Goal: Task Accomplishment & Management: Use online tool/utility

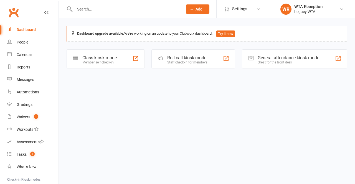
click at [106, 61] on div "Member self check-in" at bounding box center [99, 63] width 34 height 4
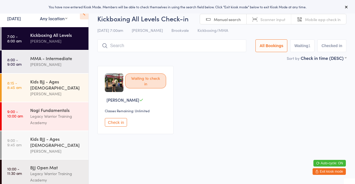
click at [117, 123] on button "Check in" at bounding box center [116, 122] width 22 height 9
click at [120, 126] on button "Check in" at bounding box center [116, 122] width 22 height 9
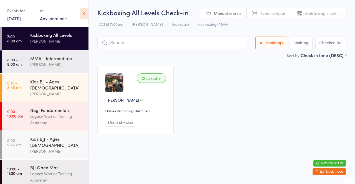
click at [150, 49] on input "search" at bounding box center [171, 43] width 149 height 13
click at [145, 41] on input "search" at bounding box center [171, 43] width 149 height 13
click at [157, 46] on input "search" at bounding box center [171, 43] width 149 height 13
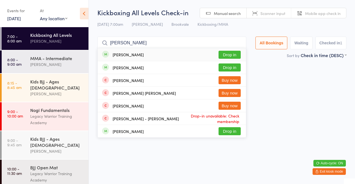
type input "Sam w"
click at [234, 71] on button "Drop in" at bounding box center [230, 68] width 22 height 8
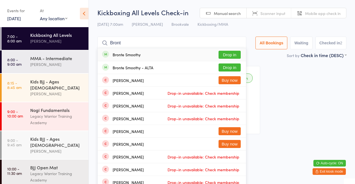
type input "Bront"
click at [237, 56] on button "Drop in" at bounding box center [230, 55] width 22 height 8
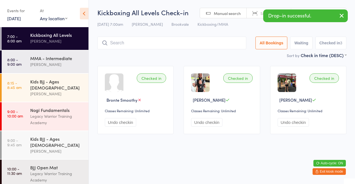
click at [59, 64] on div "[PERSON_NAME]" at bounding box center [57, 64] width 54 height 6
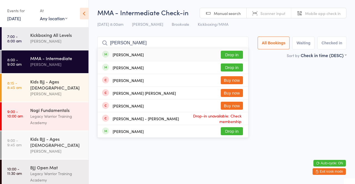
type input "Sam w"
click at [237, 71] on button "Drop in" at bounding box center [232, 68] width 22 height 8
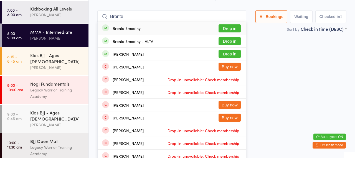
type input "Bronte"
click at [234, 56] on button "Drop in" at bounding box center [230, 55] width 22 height 8
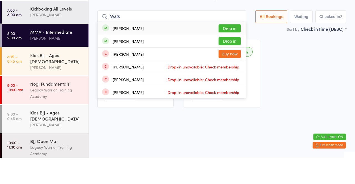
type input "Wats"
click at [232, 56] on button "Drop in" at bounding box center [230, 55] width 22 height 8
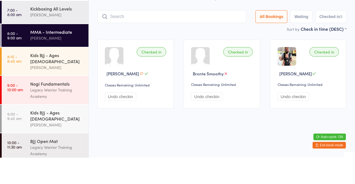
click at [54, 40] on div "[PERSON_NAME]" at bounding box center [57, 41] width 54 height 6
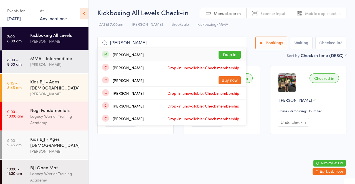
type input "Stewart hak"
click at [234, 57] on button "Drop in" at bounding box center [230, 55] width 22 height 8
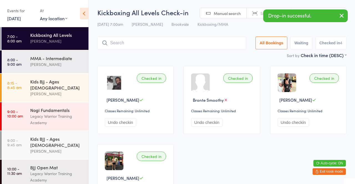
click at [72, 62] on div "[PERSON_NAME]" at bounding box center [57, 64] width 54 height 6
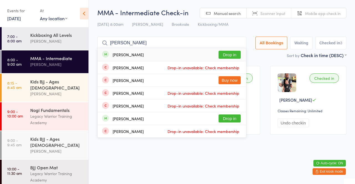
type input "Stewart hark"
click at [235, 55] on button "Drop in" at bounding box center [230, 55] width 22 height 8
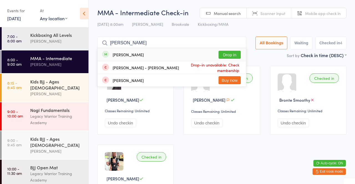
type input "Eli"
click at [170, 59] on div "Elina Plinta Drop in" at bounding box center [172, 54] width 149 height 13
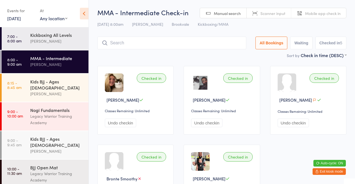
click at [84, 14] on icon at bounding box center [84, 14] width 9 height 12
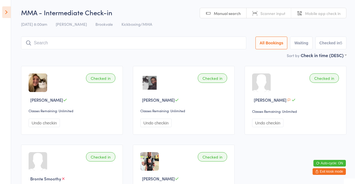
click at [152, 44] on input "search" at bounding box center [133, 43] width 225 height 13
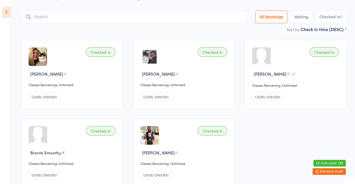
scroll to position [37, 0]
